Goal: Navigation & Orientation: Find specific page/section

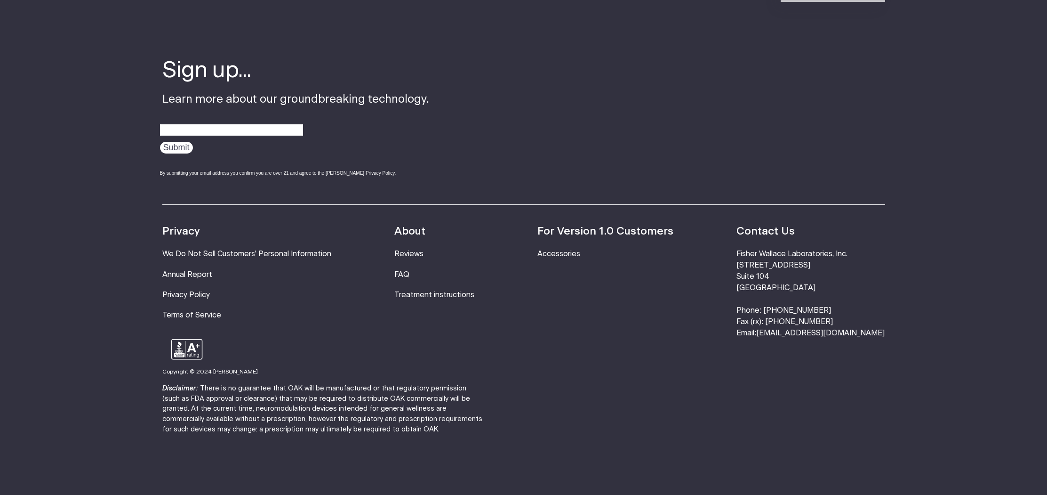
scroll to position [3153, 0]
click at [409, 271] on link "FAQ" at bounding box center [401, 275] width 15 height 8
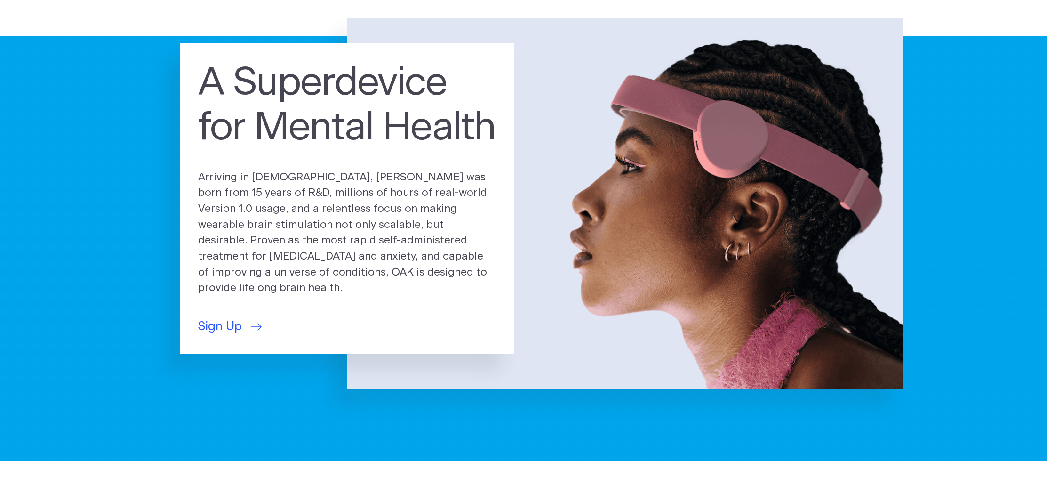
scroll to position [47, 0]
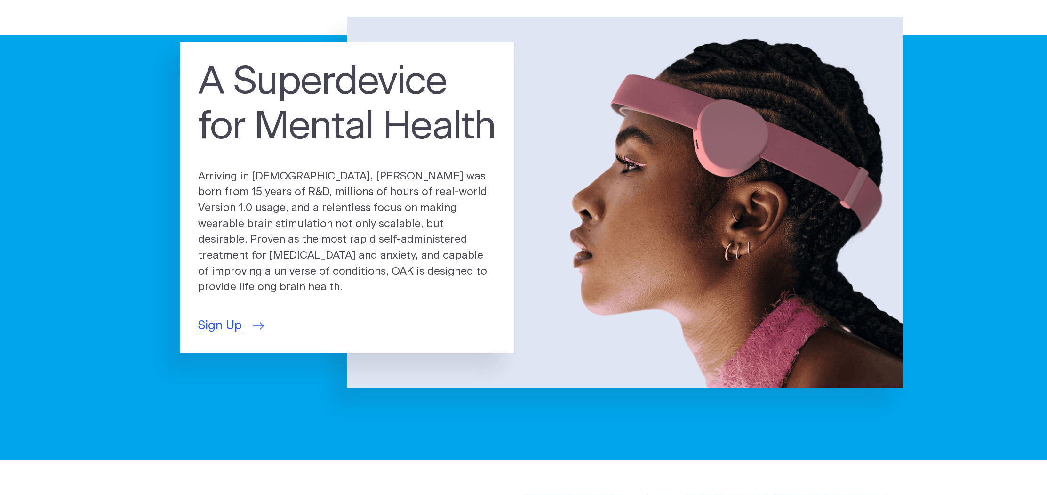
click at [231, 316] on span "Sign Up" at bounding box center [220, 325] width 44 height 18
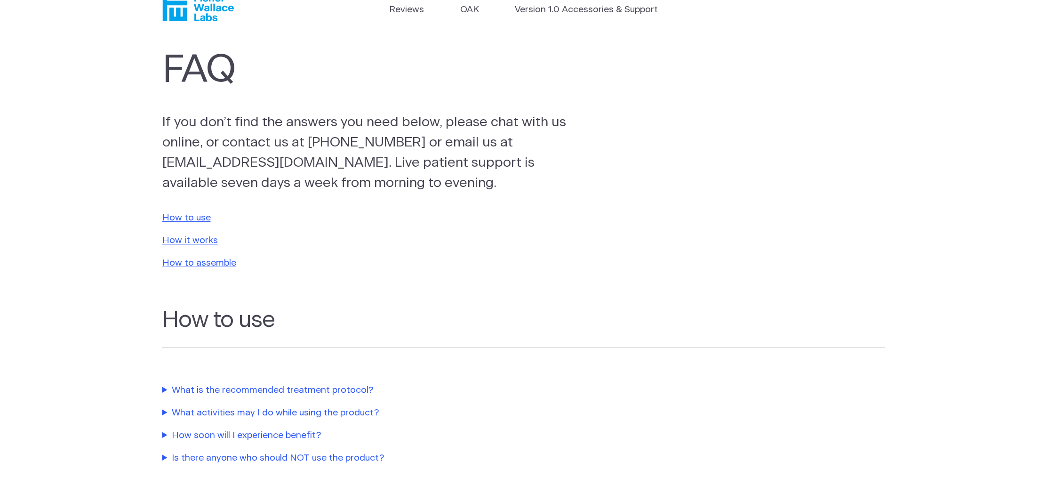
scroll to position [29, 0]
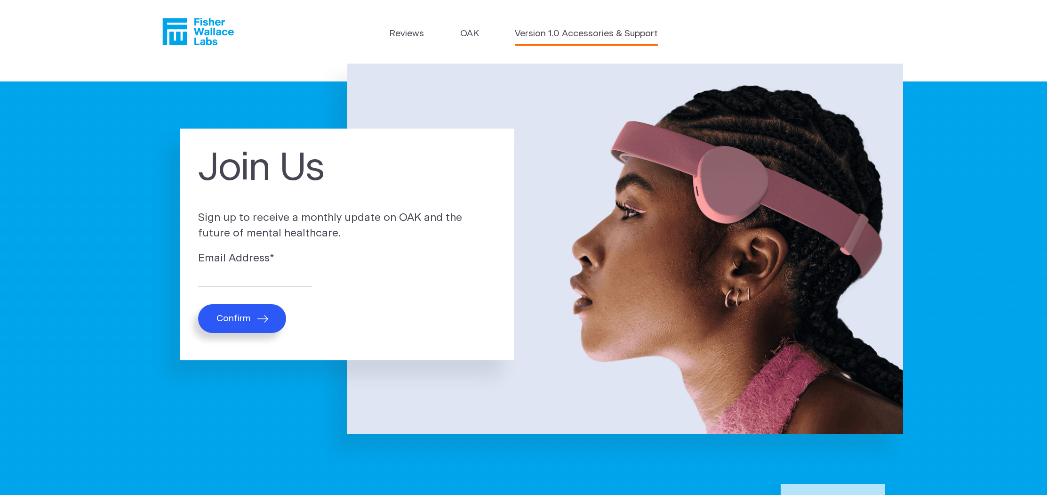
click at [571, 30] on link "Version 1.0 Accessories & Support" at bounding box center [586, 34] width 143 height 14
